Goal: Transaction & Acquisition: Purchase product/service

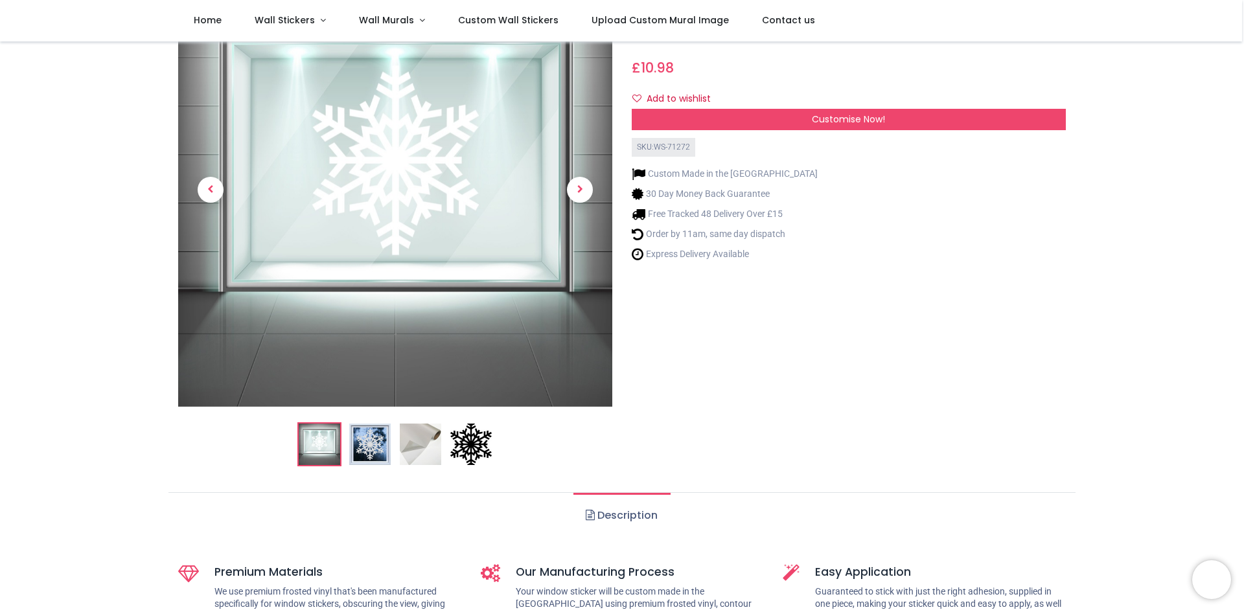
scroll to position [105, 0]
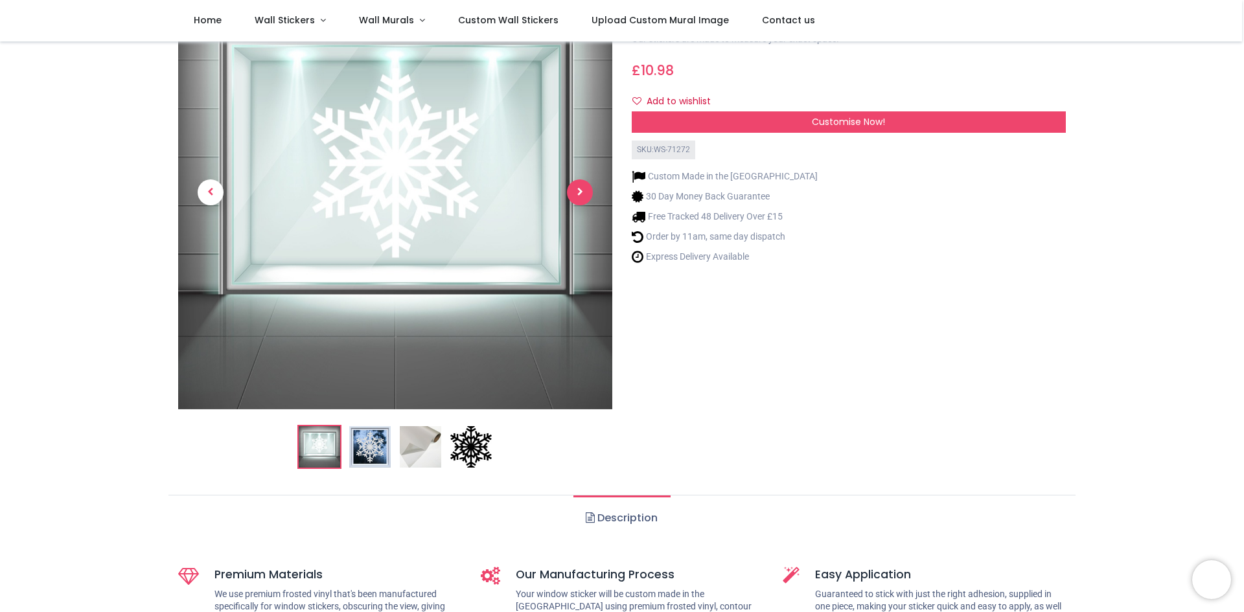
click at [578, 185] on span "Next" at bounding box center [580, 192] width 26 height 26
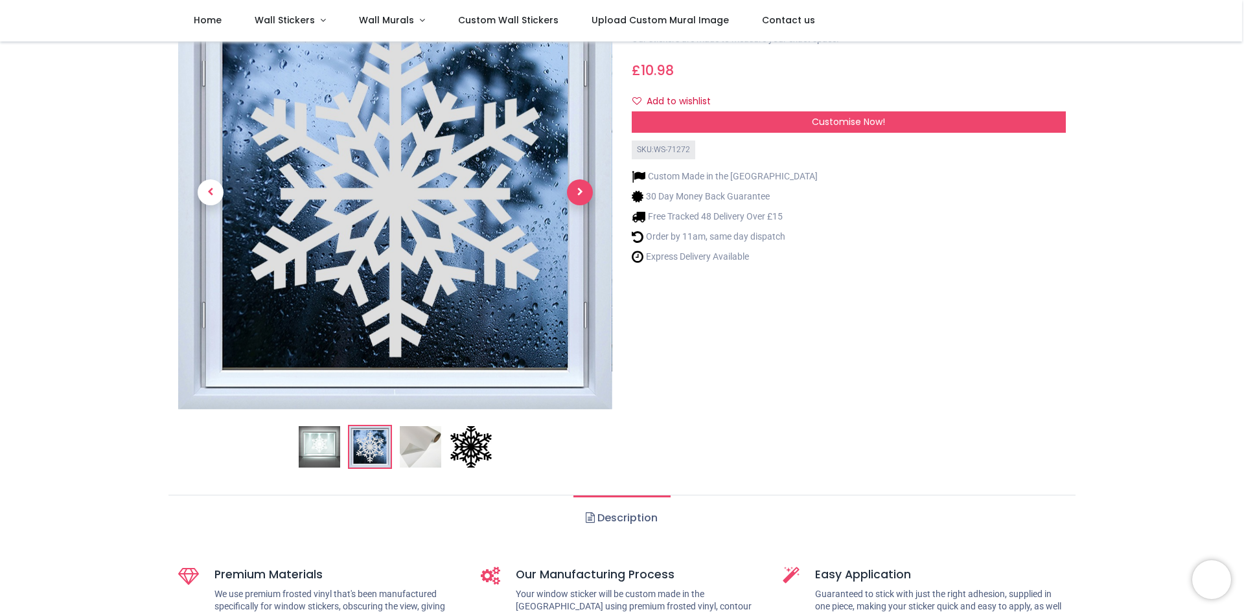
click at [578, 185] on span "Next" at bounding box center [580, 192] width 26 height 26
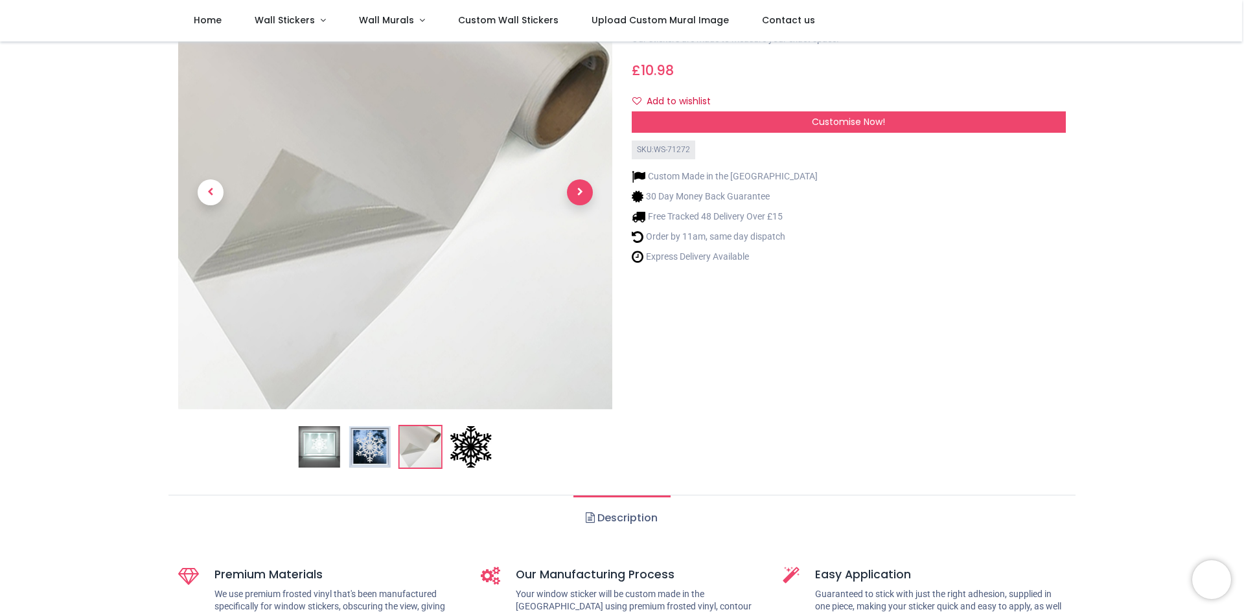
click at [578, 185] on span "Next" at bounding box center [580, 192] width 26 height 26
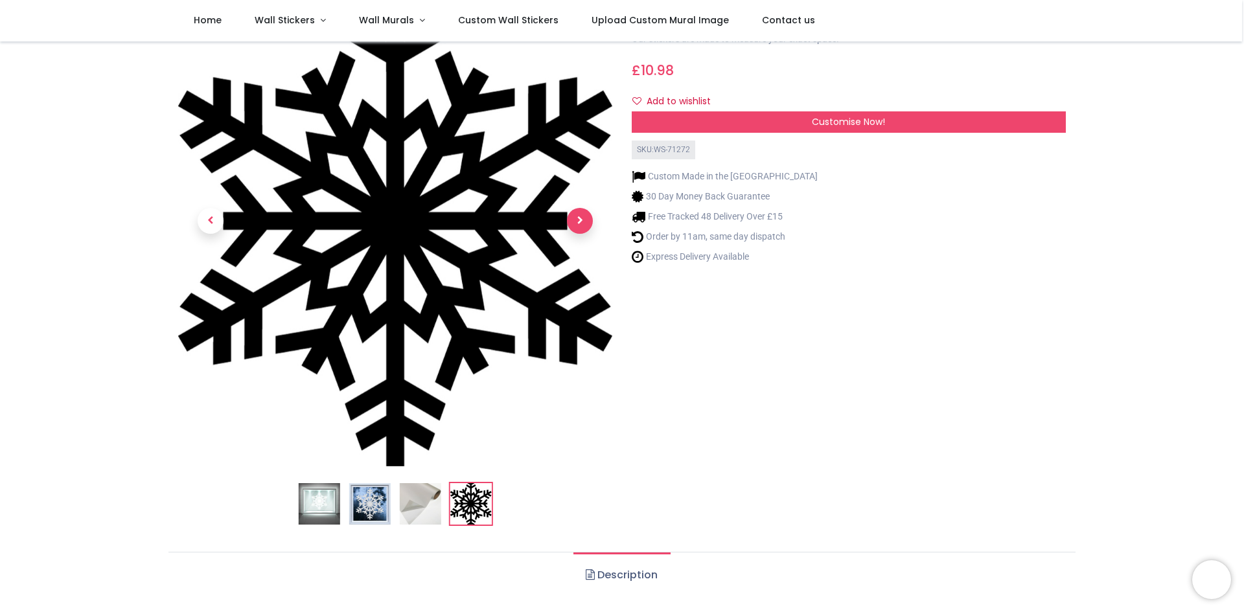
click at [578, 185] on link at bounding box center [579, 220] width 65 height 343
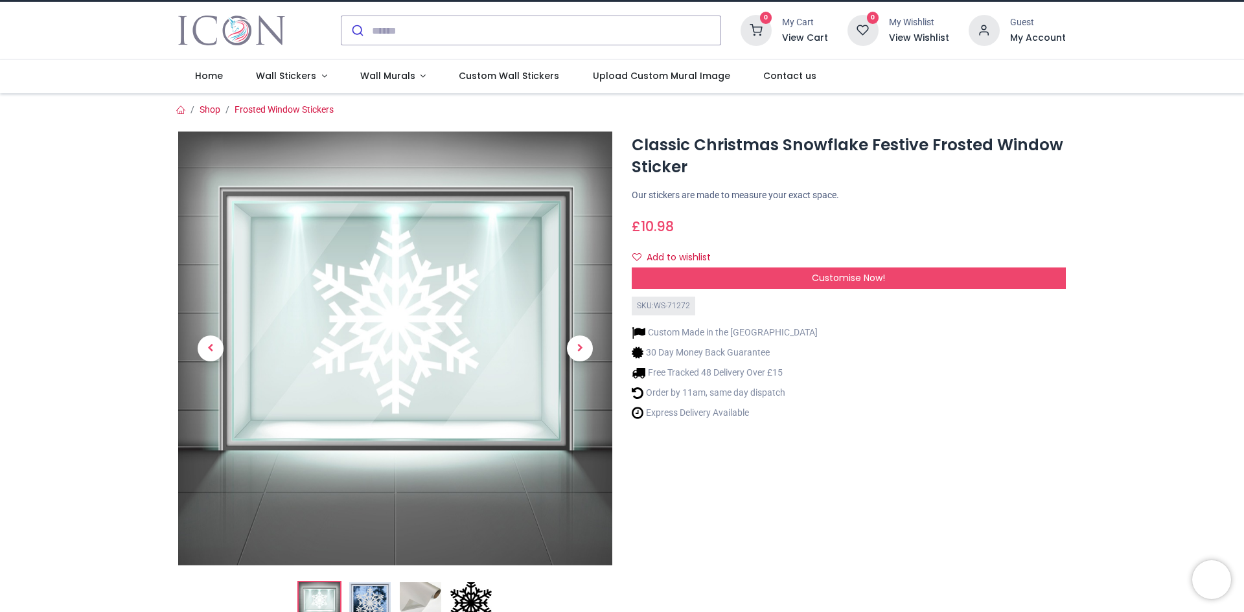
scroll to position [0, 0]
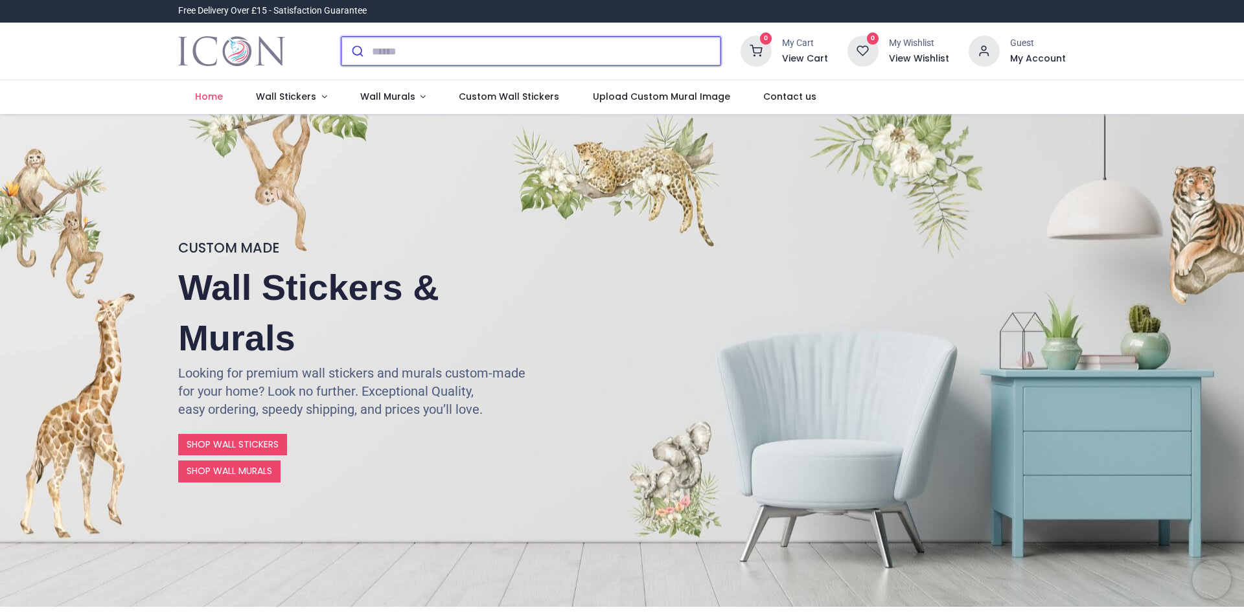
click at [382, 52] on input "search" at bounding box center [546, 51] width 348 height 29
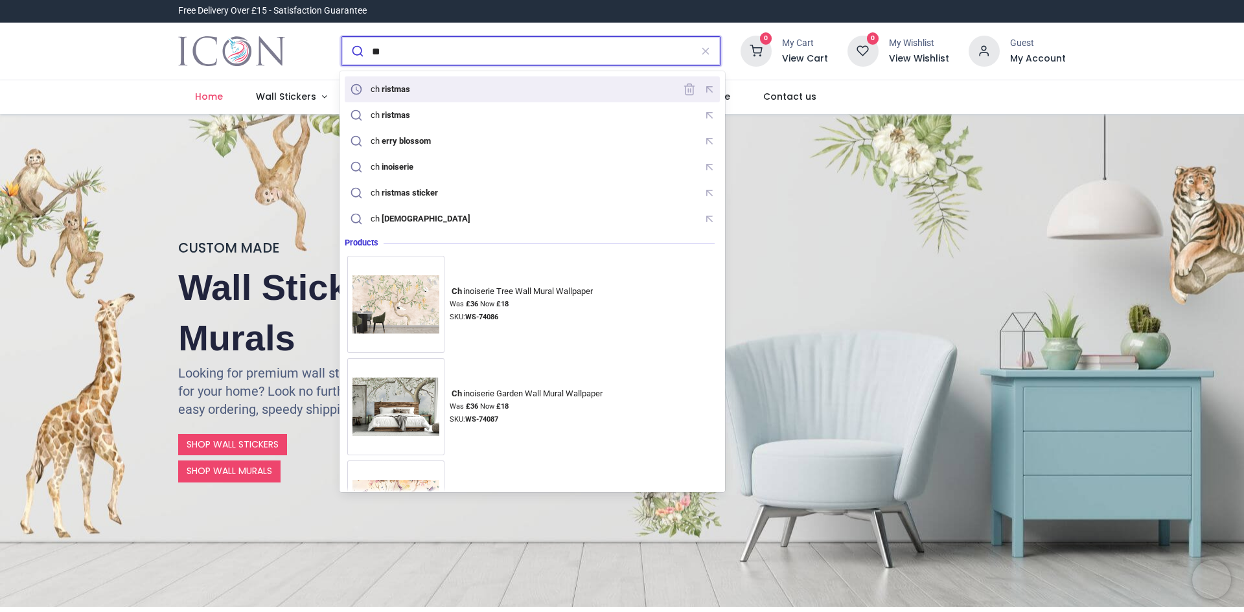
click at [394, 92] on mark "ristmas" at bounding box center [396, 88] width 32 height 13
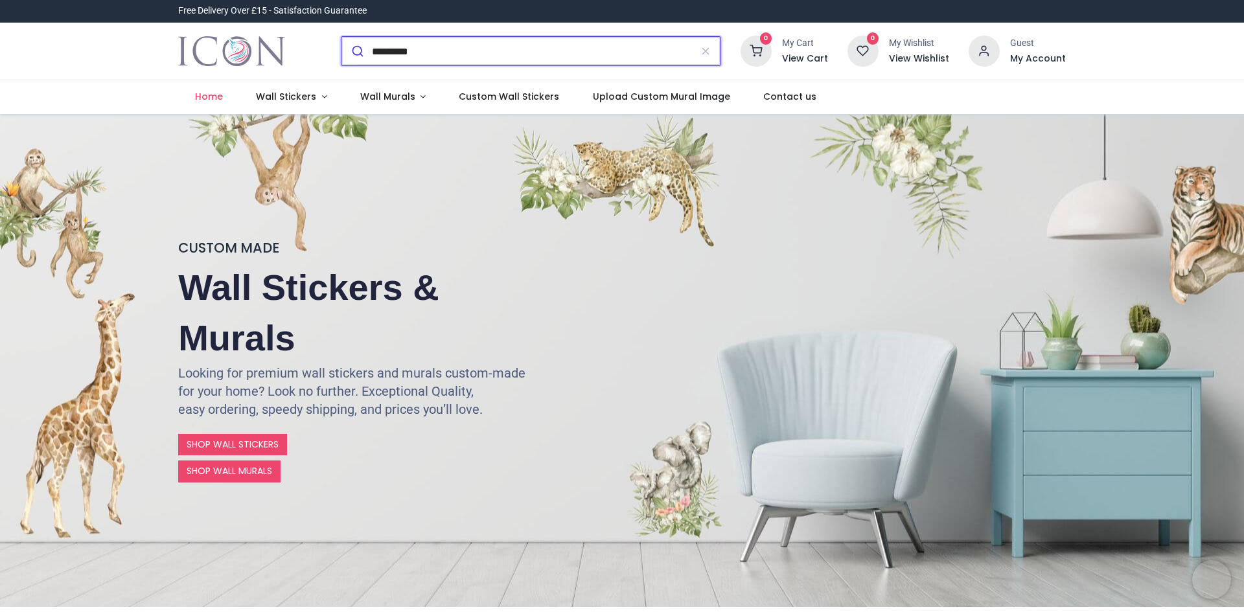
type input "*********"
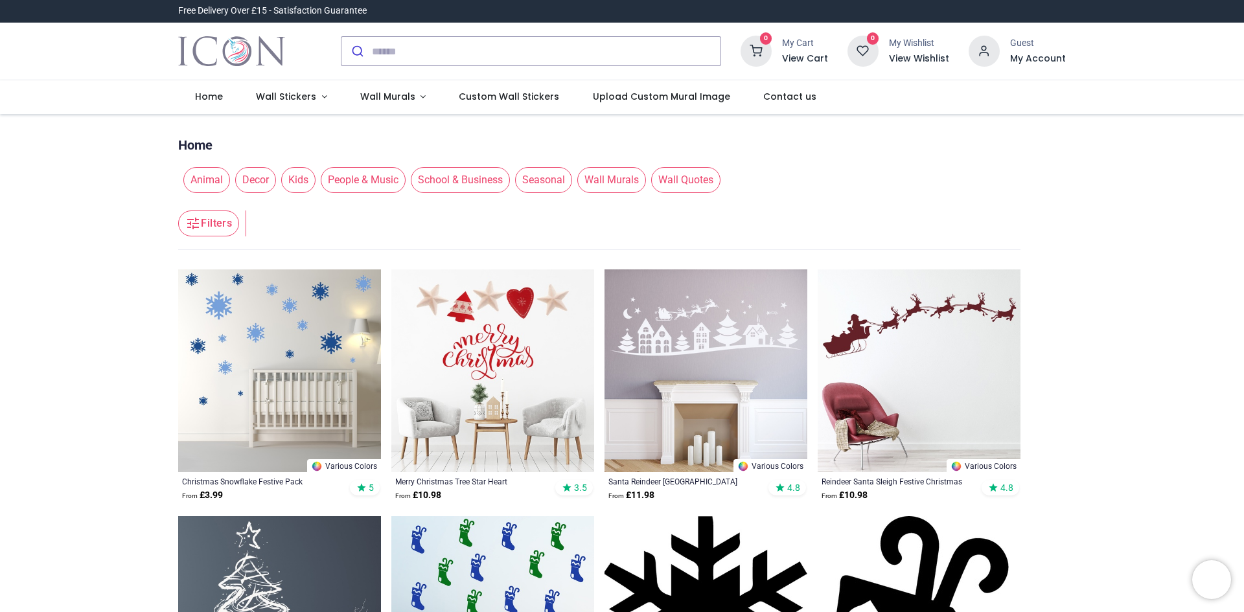
click at [524, 178] on span "Seasonal" at bounding box center [543, 180] width 57 height 26
click at [397, 177] on span "Christmas Window Stickers" at bounding box center [380, 180] width 139 height 26
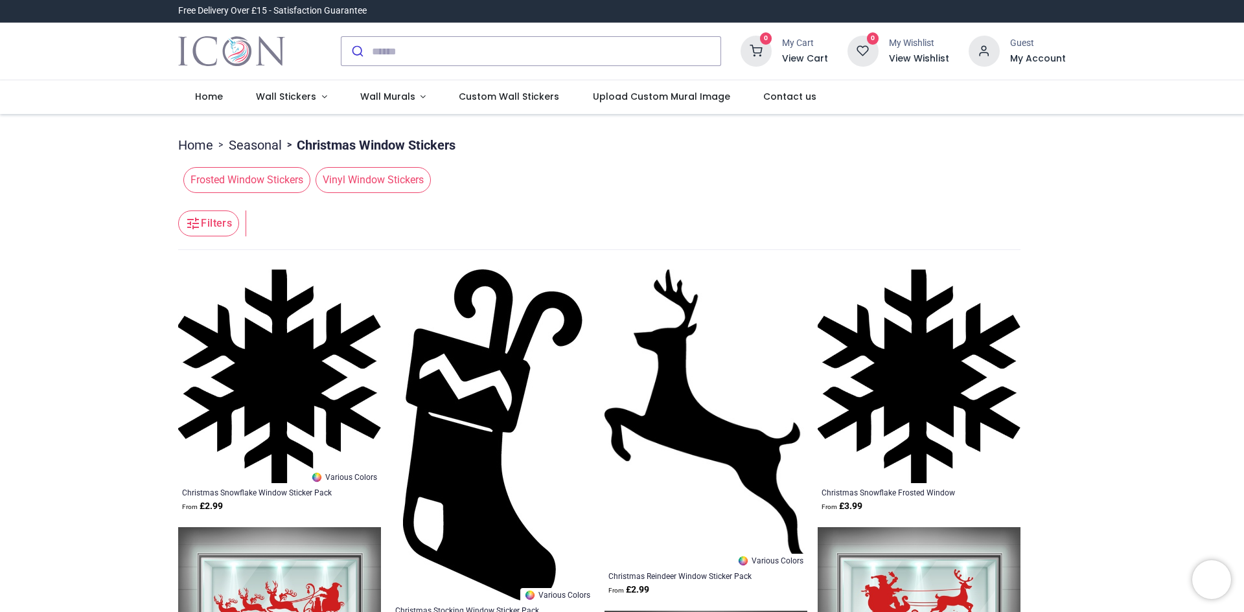
click at [206, 223] on button "Filters" at bounding box center [208, 224] width 61 height 26
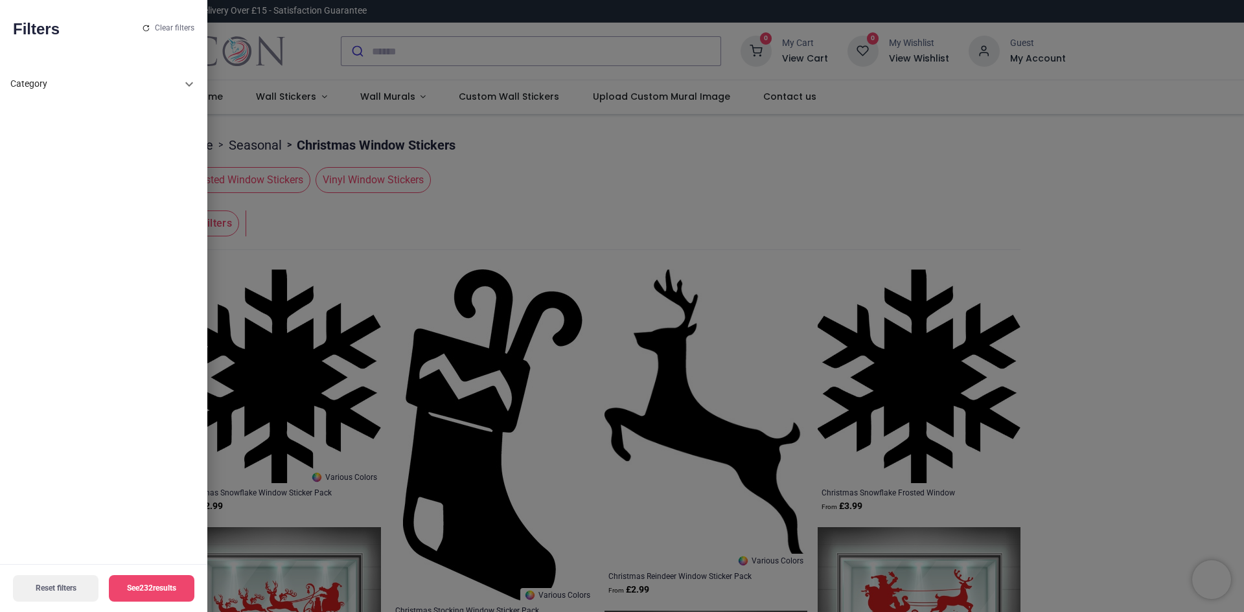
click at [746, 220] on div at bounding box center [622, 306] width 1244 height 612
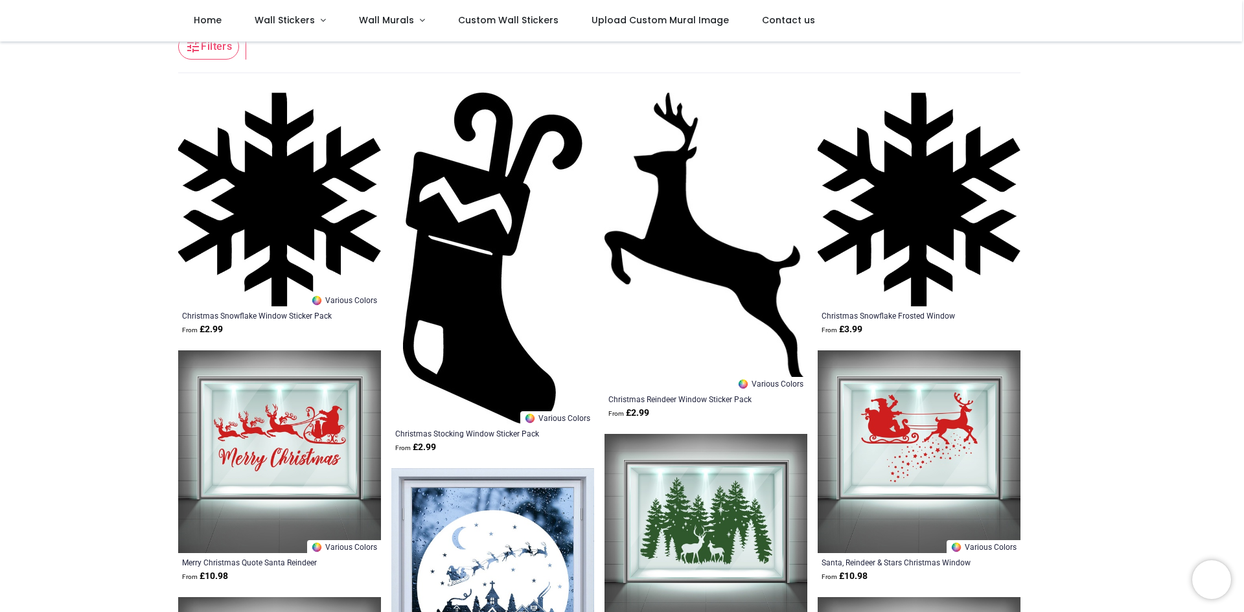
scroll to position [86, 0]
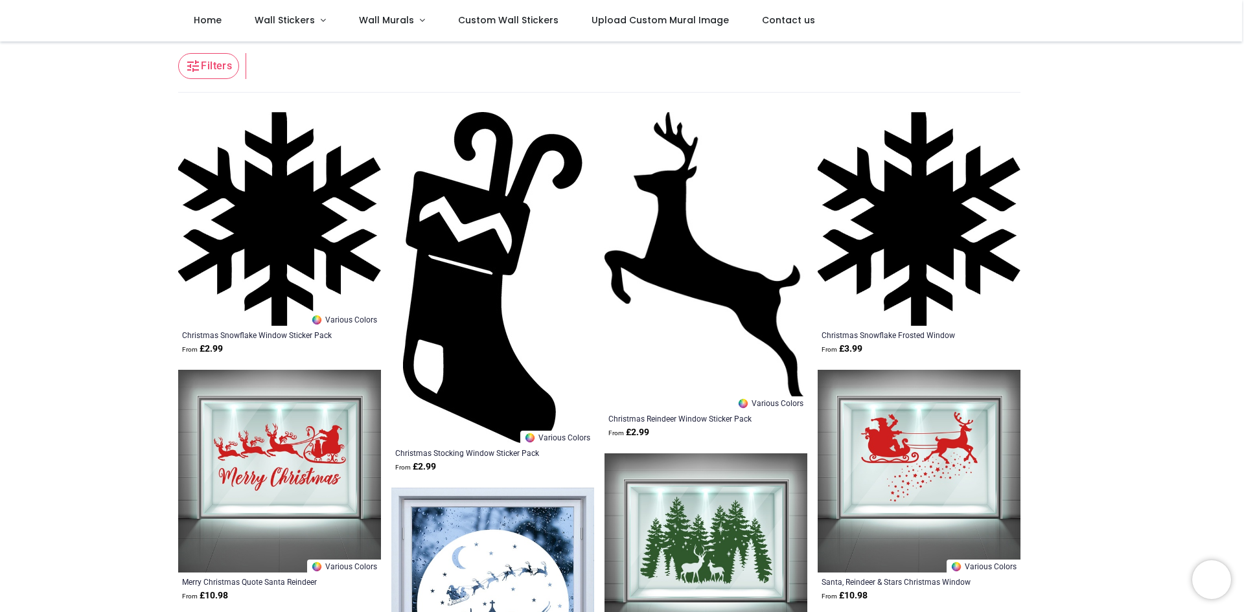
click at [243, 249] on img at bounding box center [279, 219] width 203 height 214
drag, startPoint x: 1240, startPoint y: 155, endPoint x: 1241, endPoint y: 165, distance: 10.4
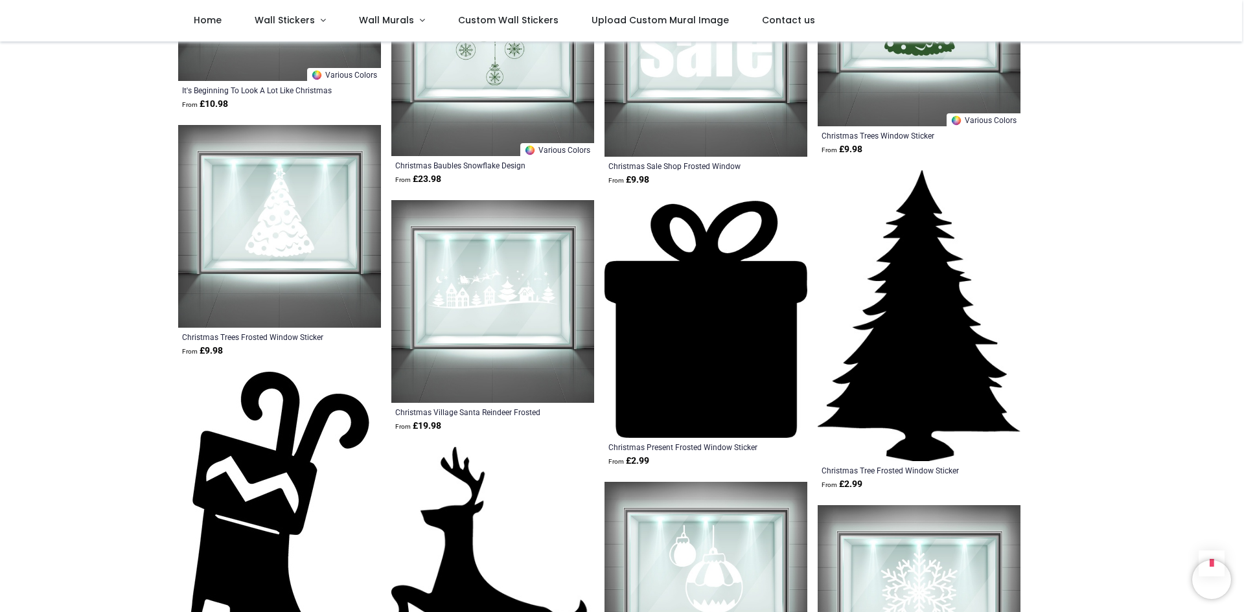
scroll to position [2623, 0]
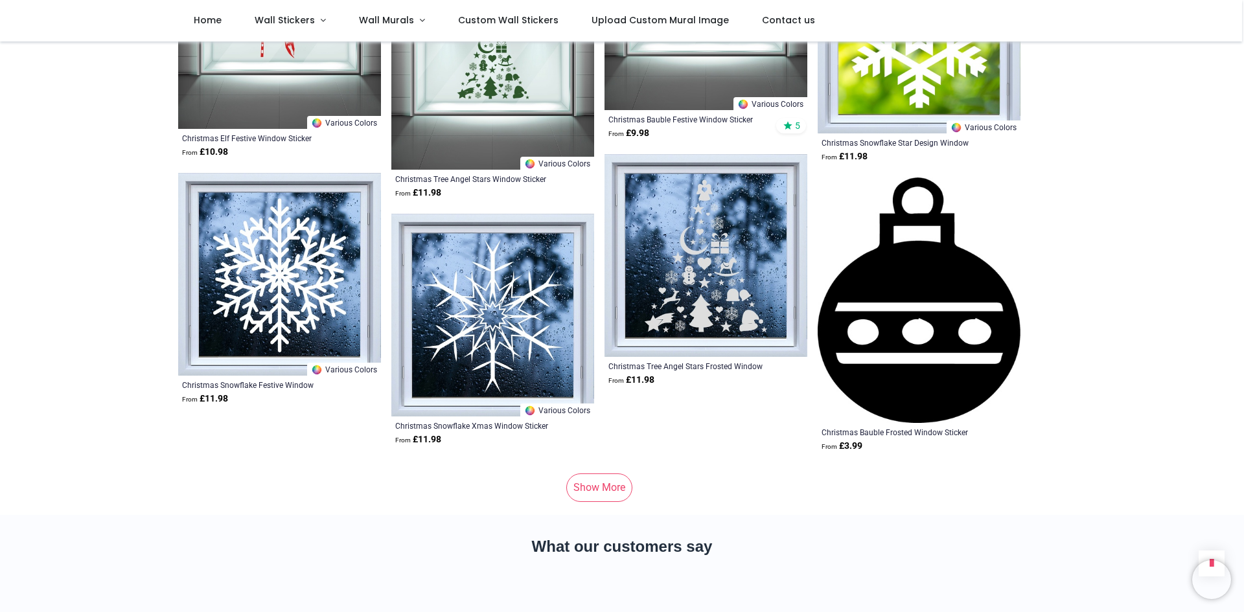
scroll to position [6898, 0]
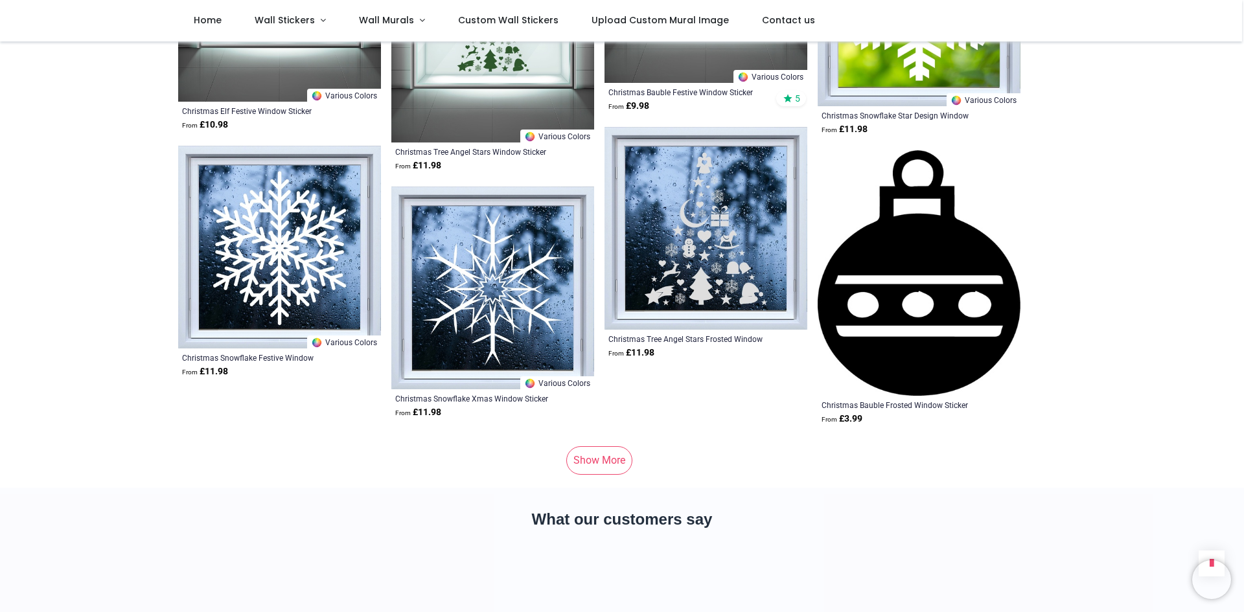
click at [588, 446] on link "Show More" at bounding box center [599, 460] width 66 height 29
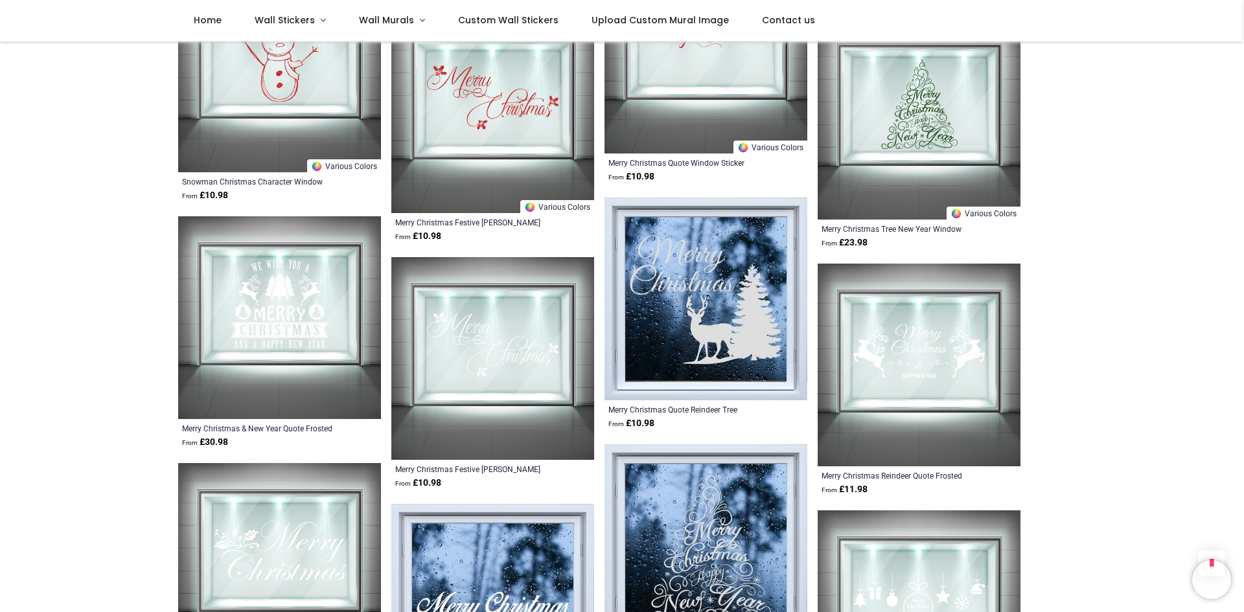
scroll to position [7934, 0]
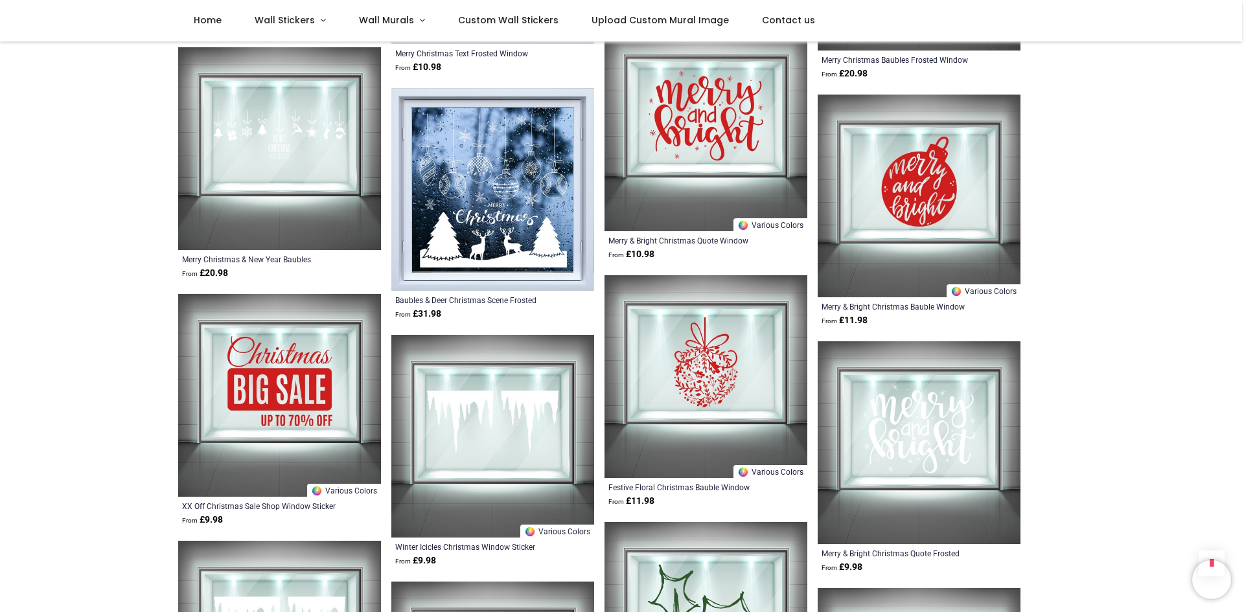
scroll to position [8530, 0]
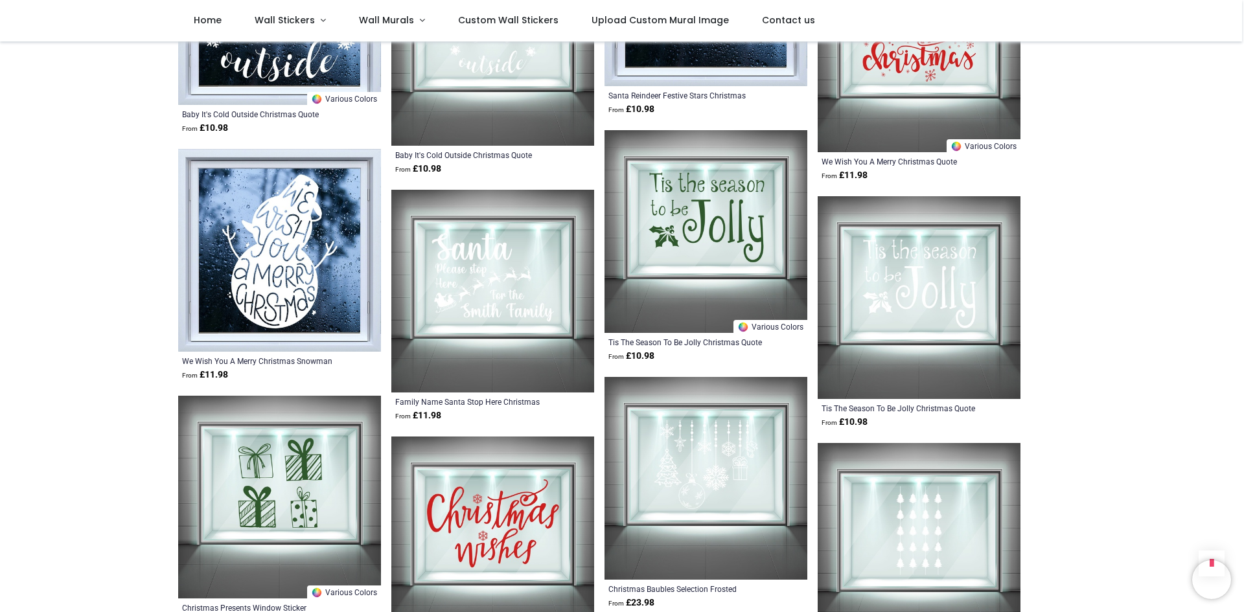
scroll to position [10214, 0]
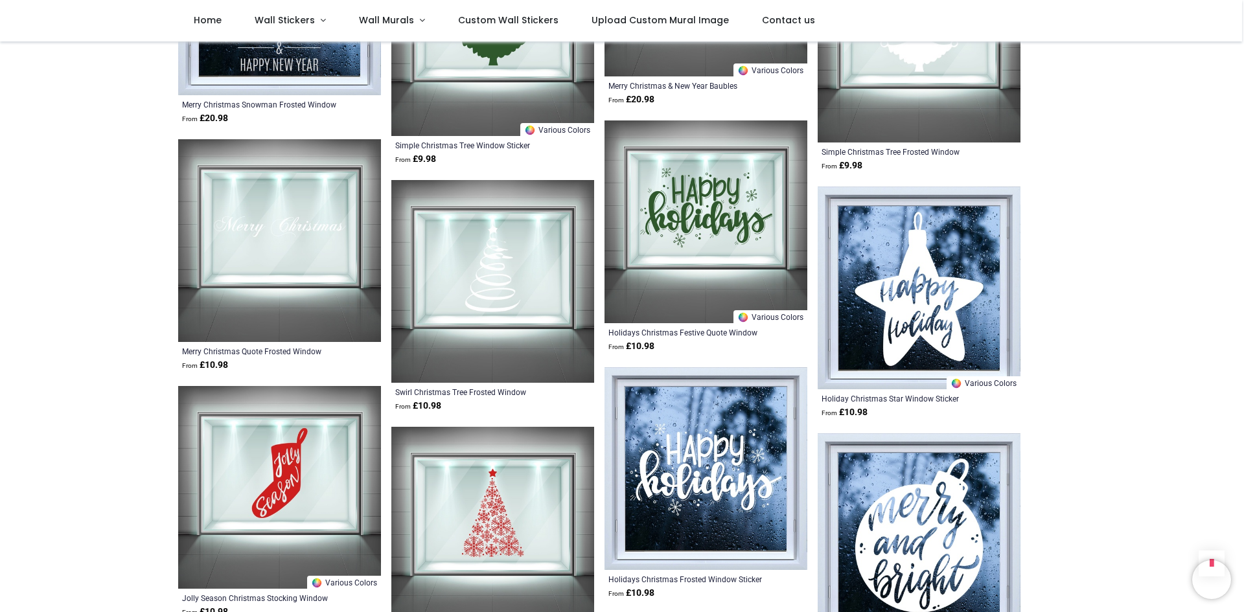
scroll to position [11355, 0]
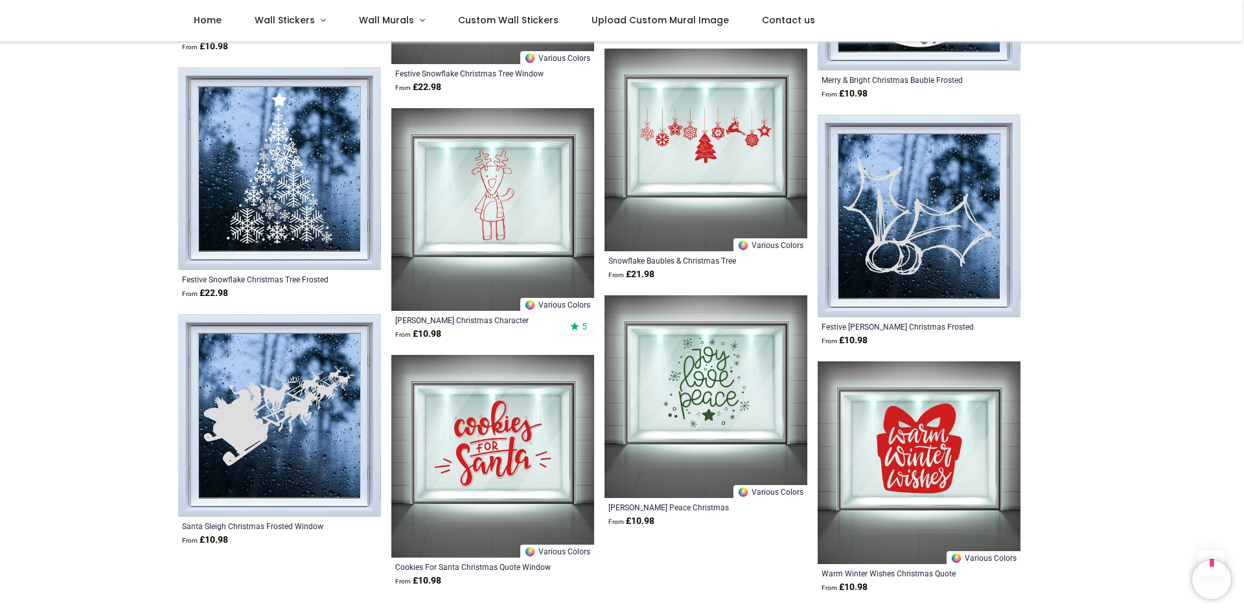
scroll to position [11950, 0]
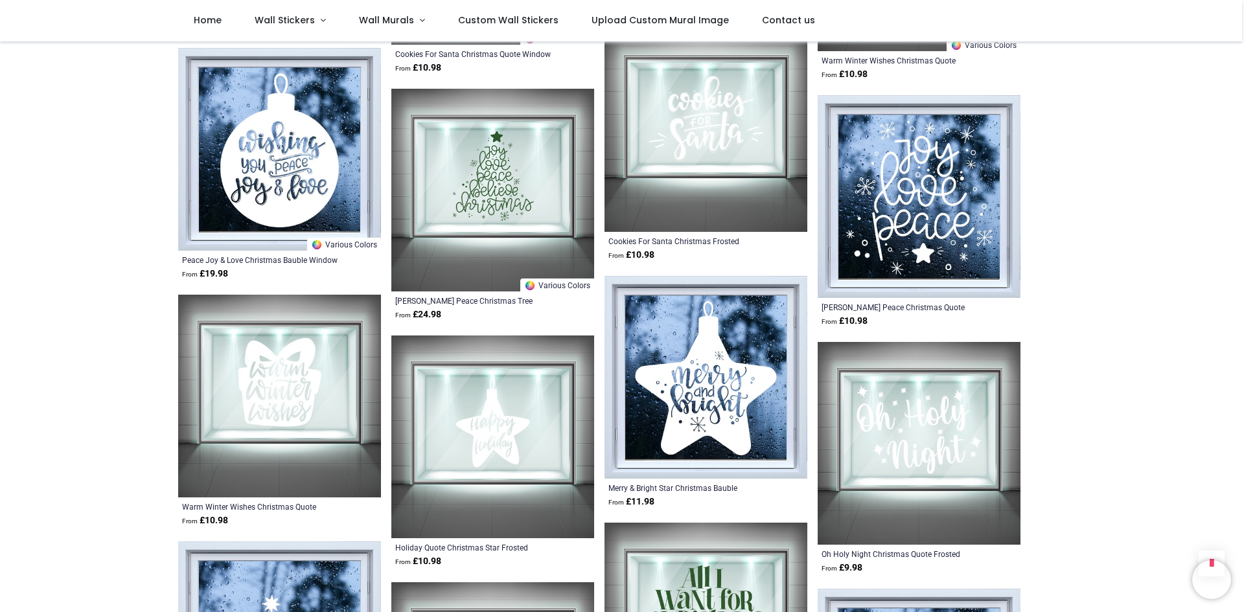
scroll to position [12521, 0]
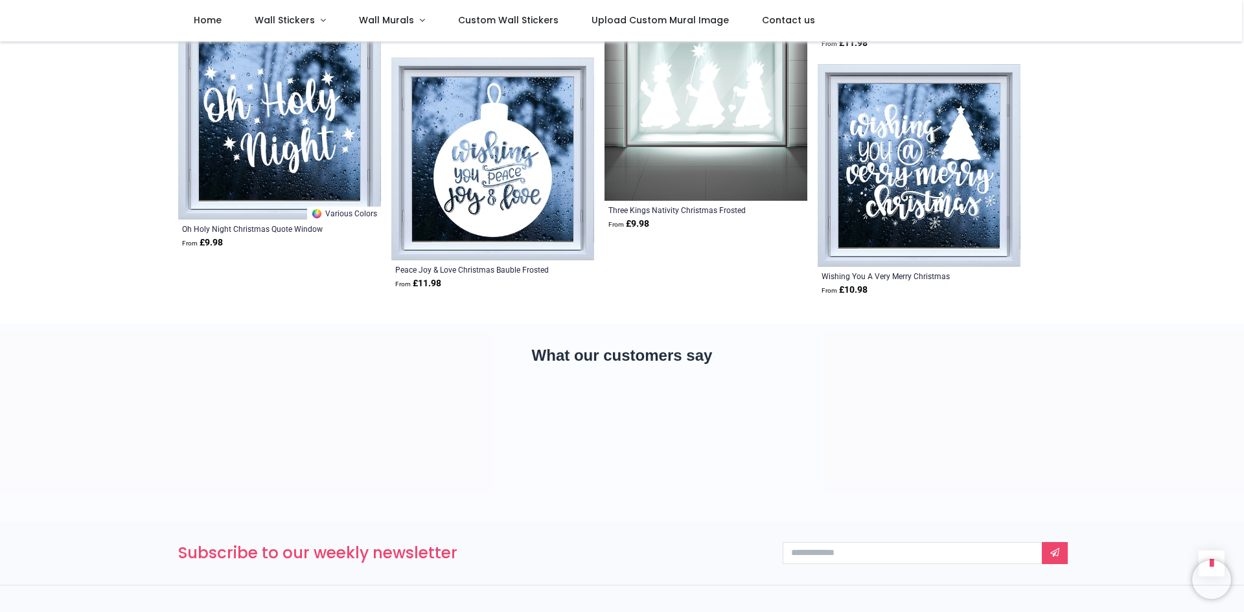
scroll to position [14516, 0]
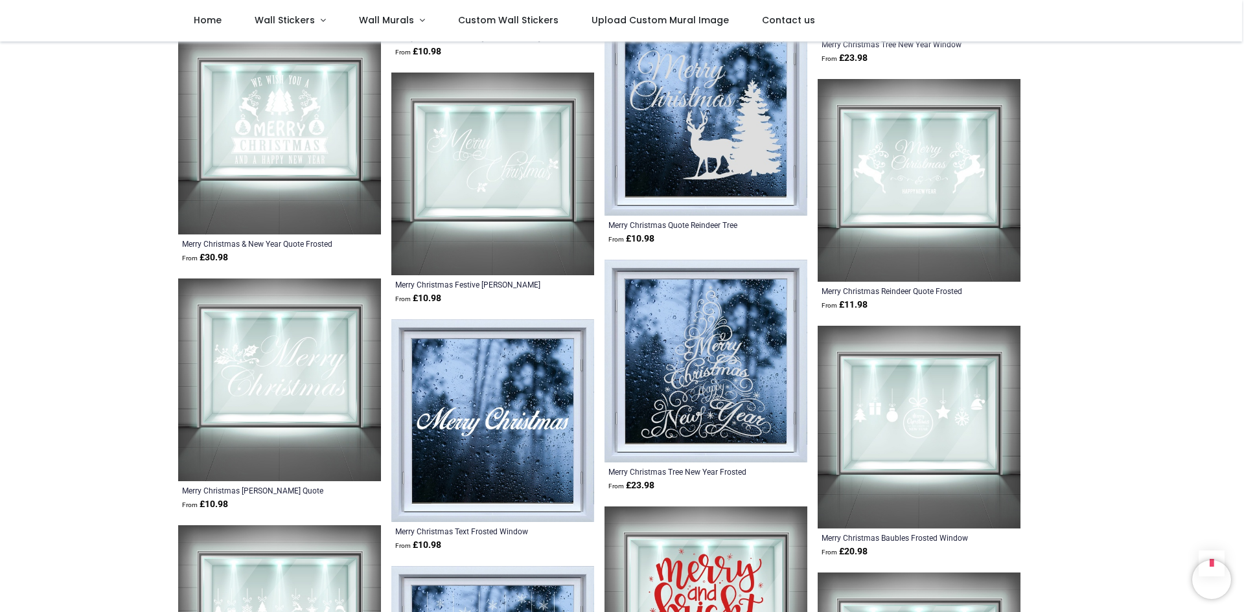
scroll to position [7947, 0]
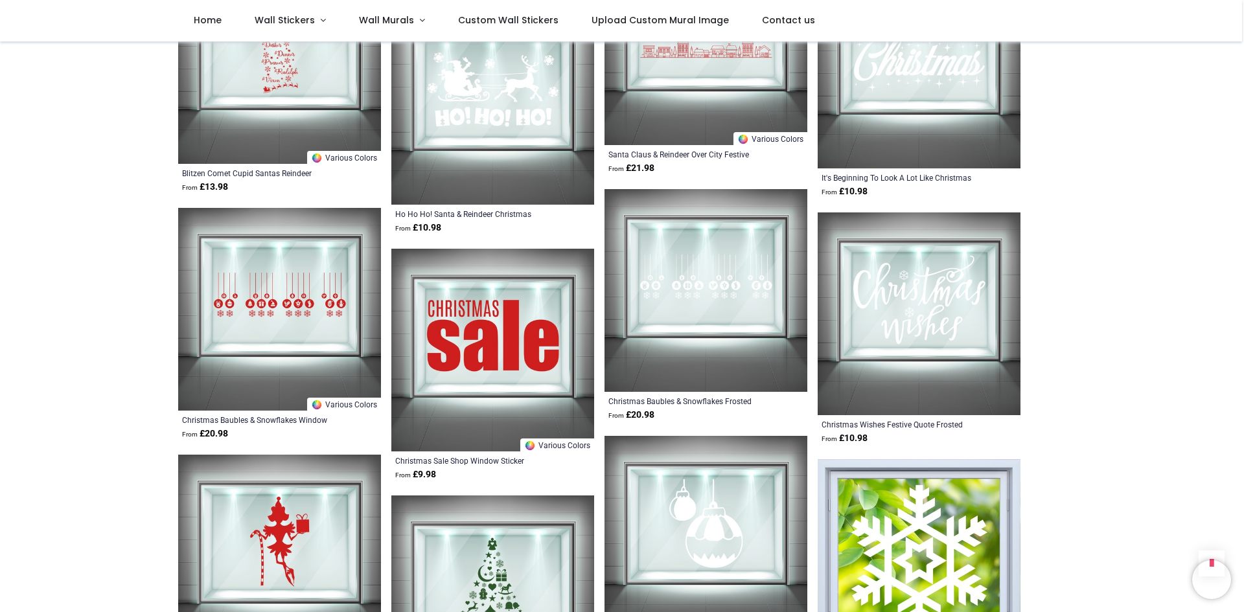
scroll to position [5807, 0]
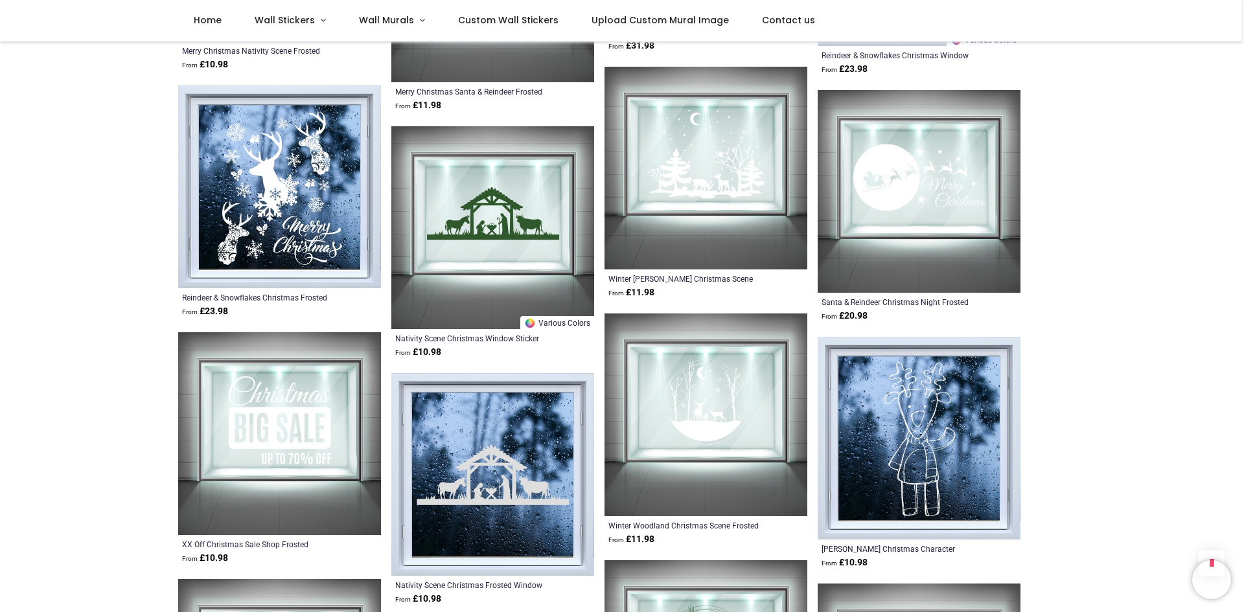
scroll to position [4202, 0]
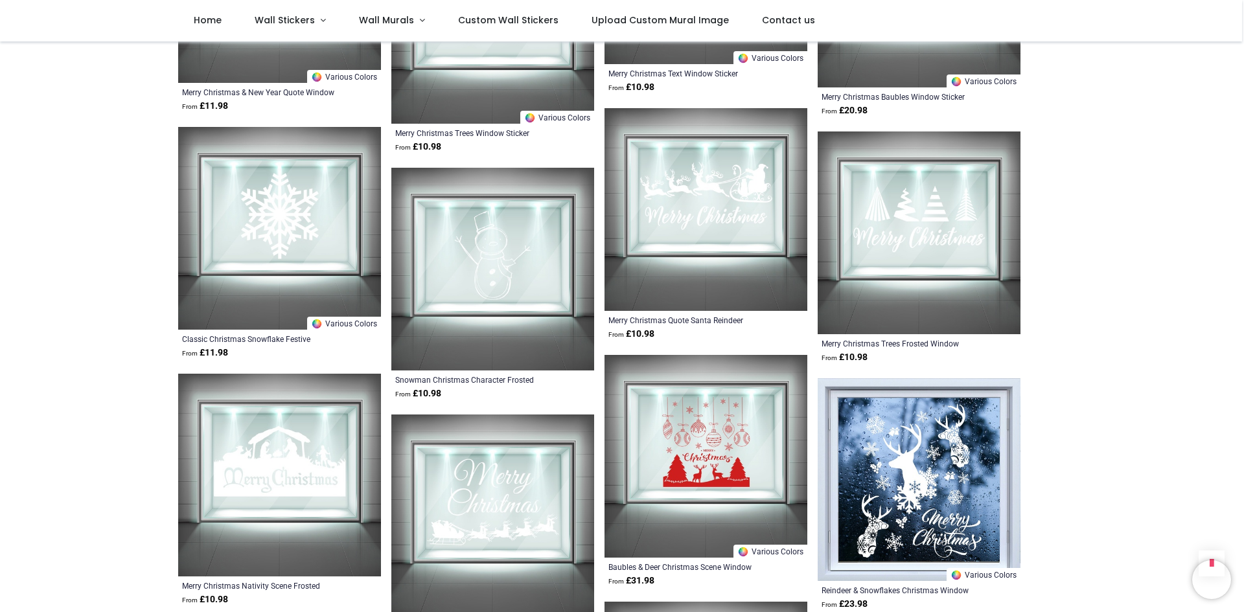
click at [303, 228] on img at bounding box center [279, 228] width 203 height 203
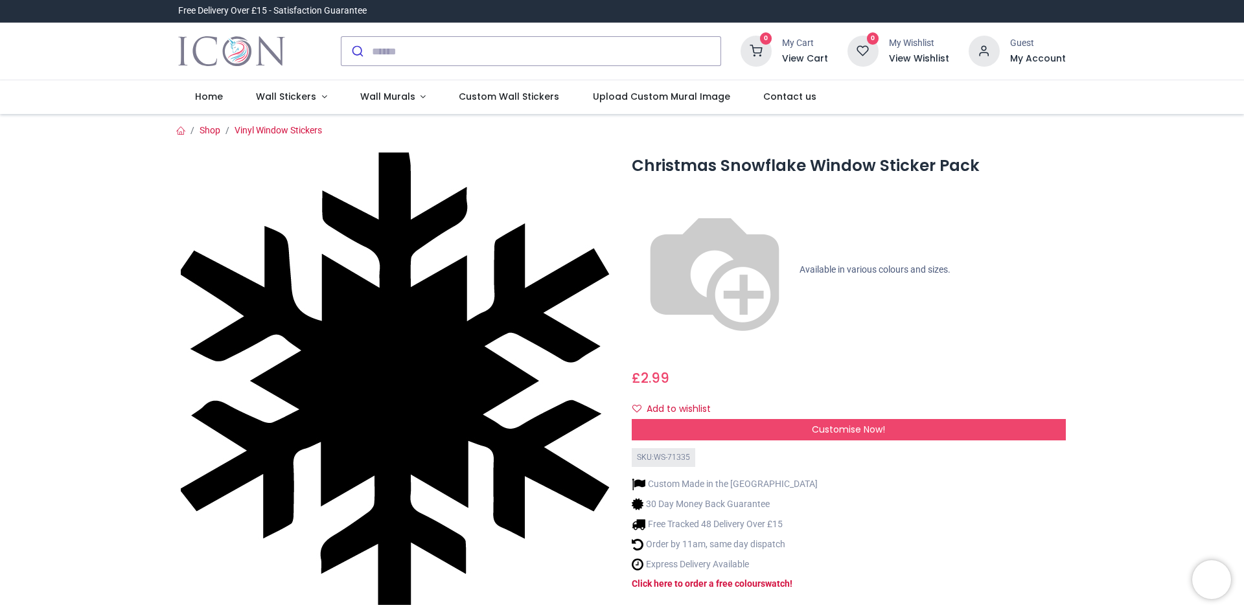
scroll to position [3, 0]
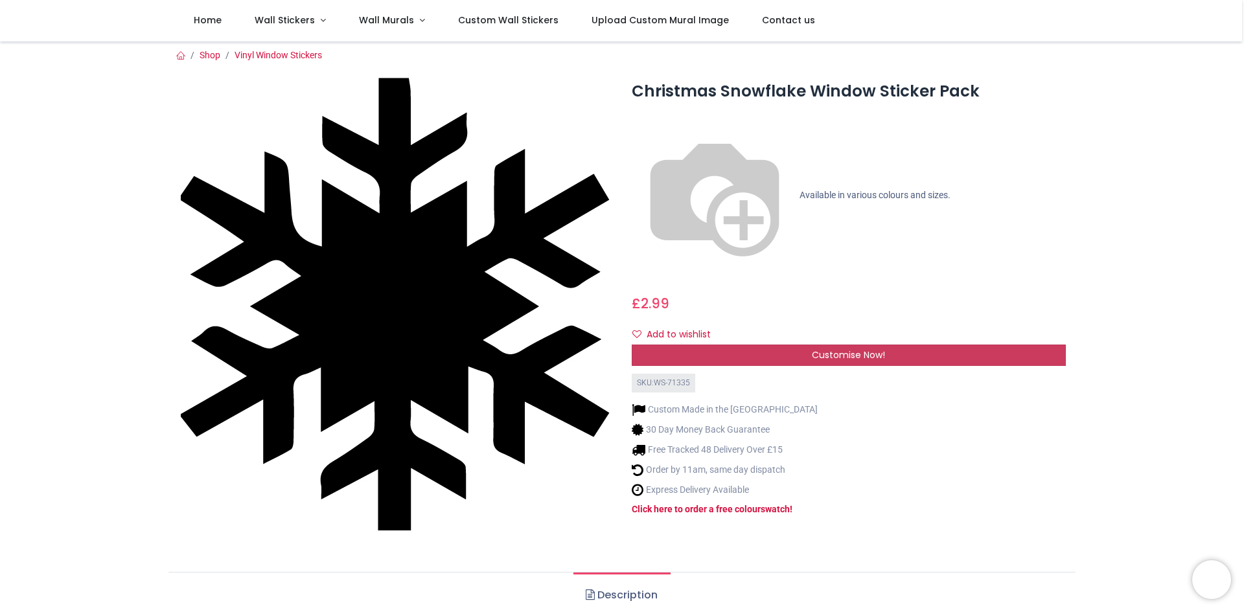
click at [834, 348] on span "Customise Now!" at bounding box center [848, 354] width 73 height 13
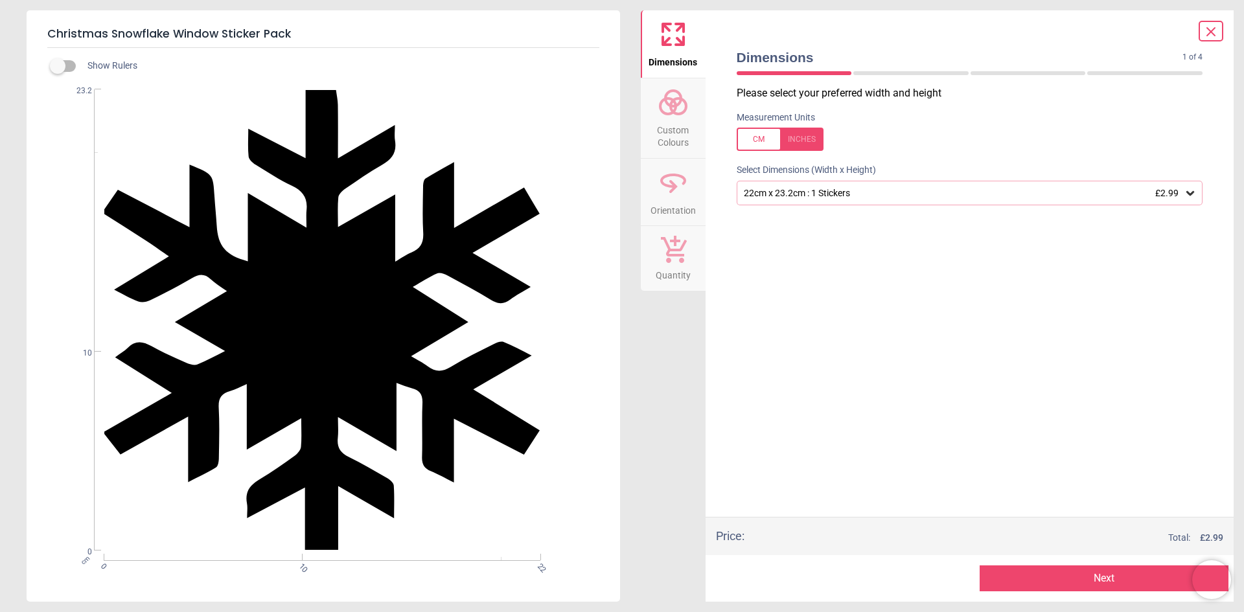
click at [1185, 192] on icon at bounding box center [1189, 193] width 13 height 13
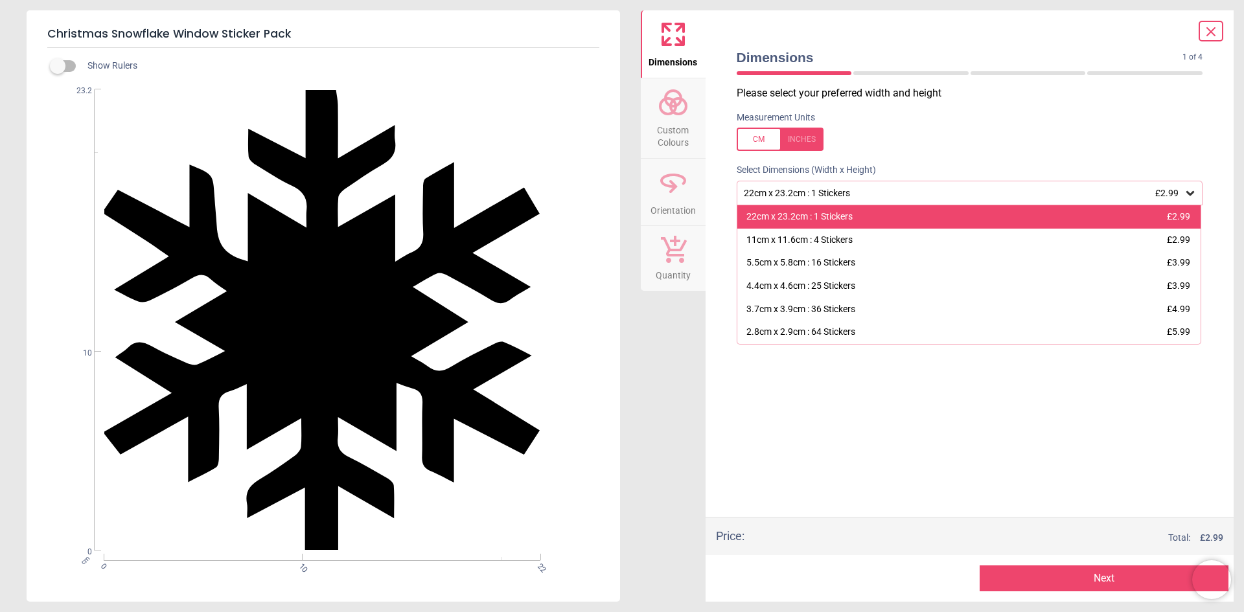
click at [1108, 218] on div "22cm x 23.2cm : 1 Stickers £2.99" at bounding box center [969, 216] width 464 height 23
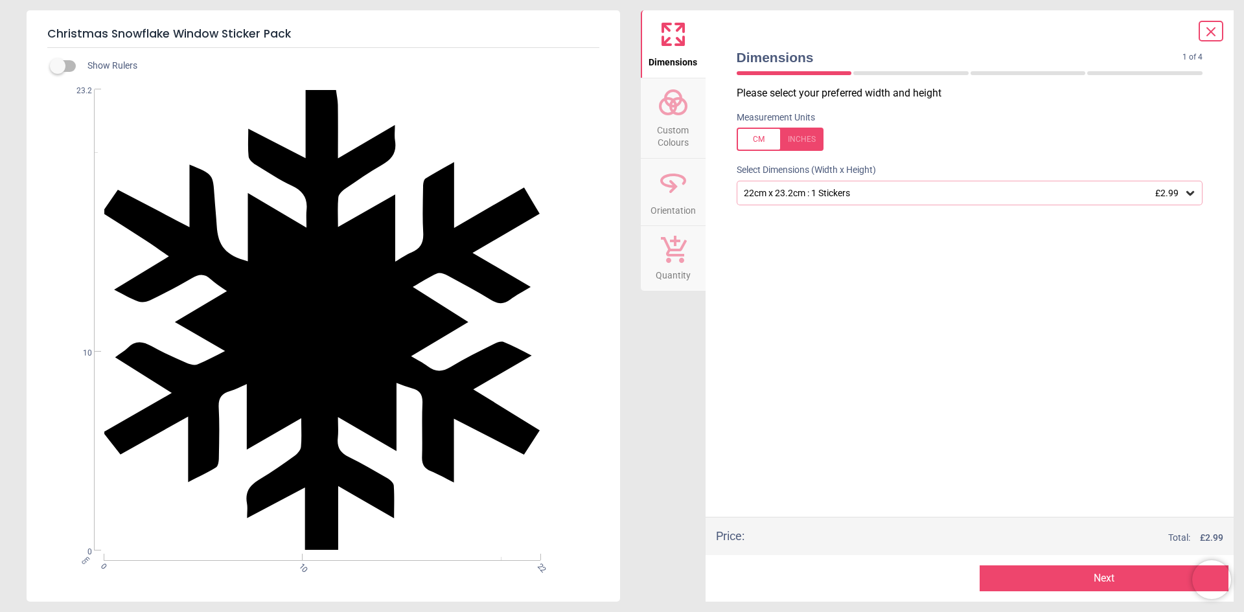
click at [1059, 580] on button "Next" at bounding box center [1103, 578] width 249 height 26
click at [1137, 573] on button "Next" at bounding box center [1103, 578] width 249 height 26
click at [990, 397] on div "Please select your preferred width and height Measurement Units Select Dimensio…" at bounding box center [969, 301] width 487 height 431
click at [1210, 26] on icon at bounding box center [1211, 32] width 16 height 16
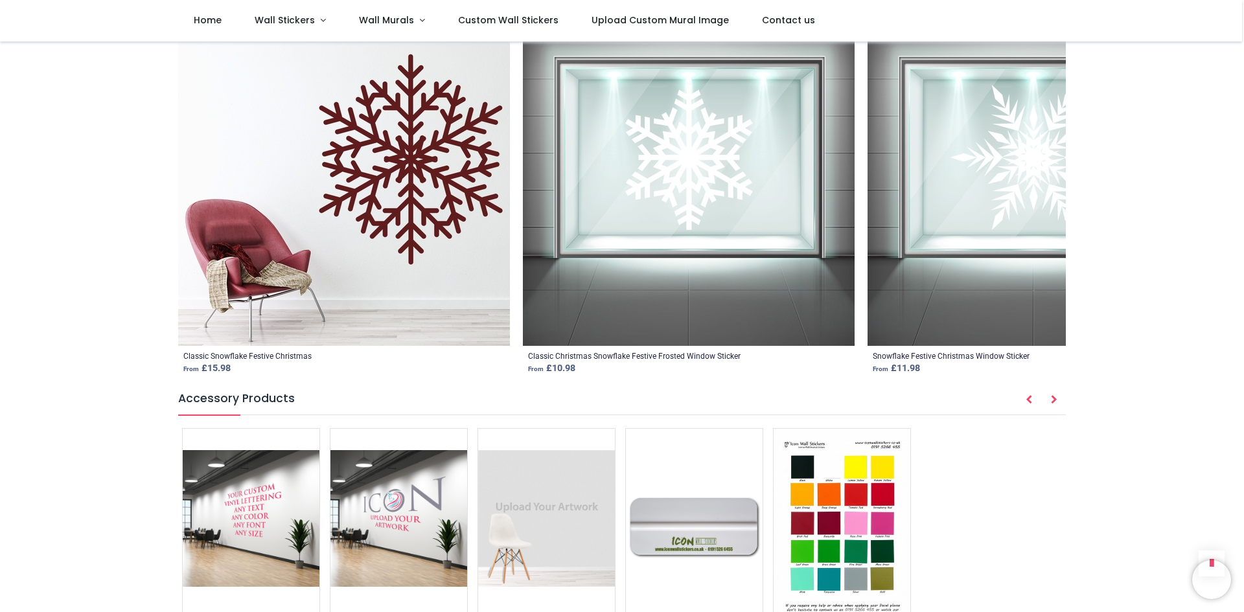
scroll to position [1646, 0]
